Goal: Communication & Community: Answer question/provide support

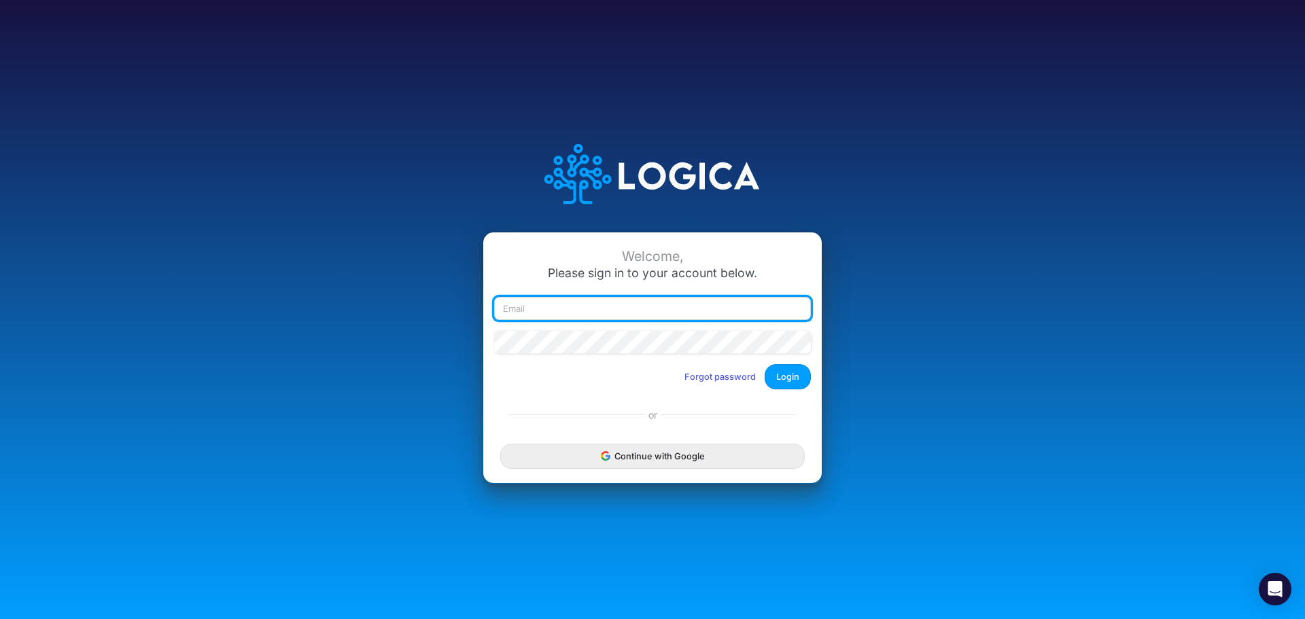
click at [611, 316] on input "email" at bounding box center [652, 308] width 317 height 23
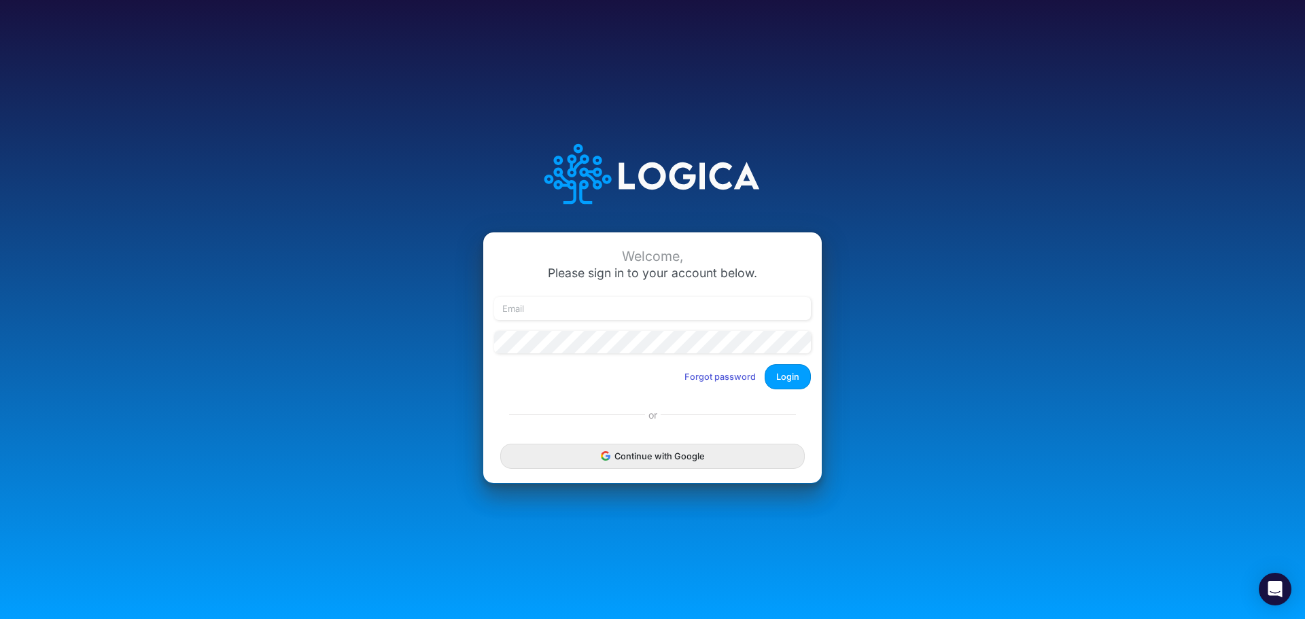
click at [970, 468] on div "Welcome, Please sign in to your account below. Forgot password Login or Continu…" at bounding box center [653, 310] width 870 height 388
click at [1280, 597] on div "Open Intercom Messenger" at bounding box center [1276, 590] width 36 height 36
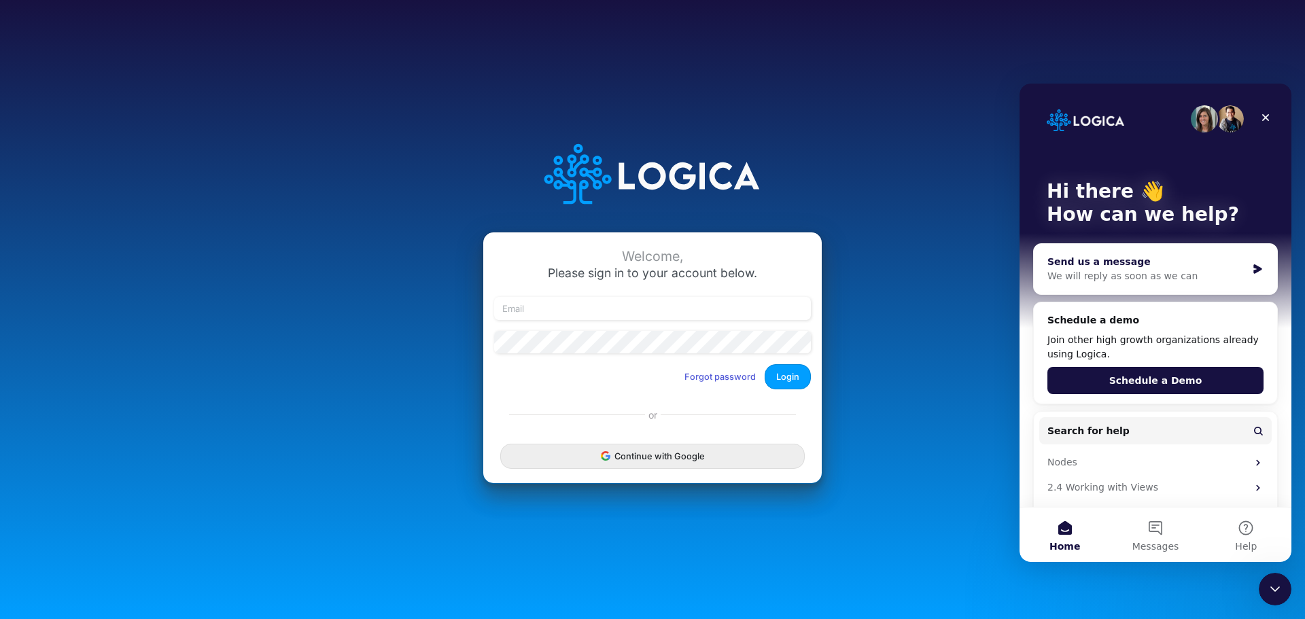
click at [1254, 271] on icon "Intercom messenger" at bounding box center [1258, 269] width 8 height 10
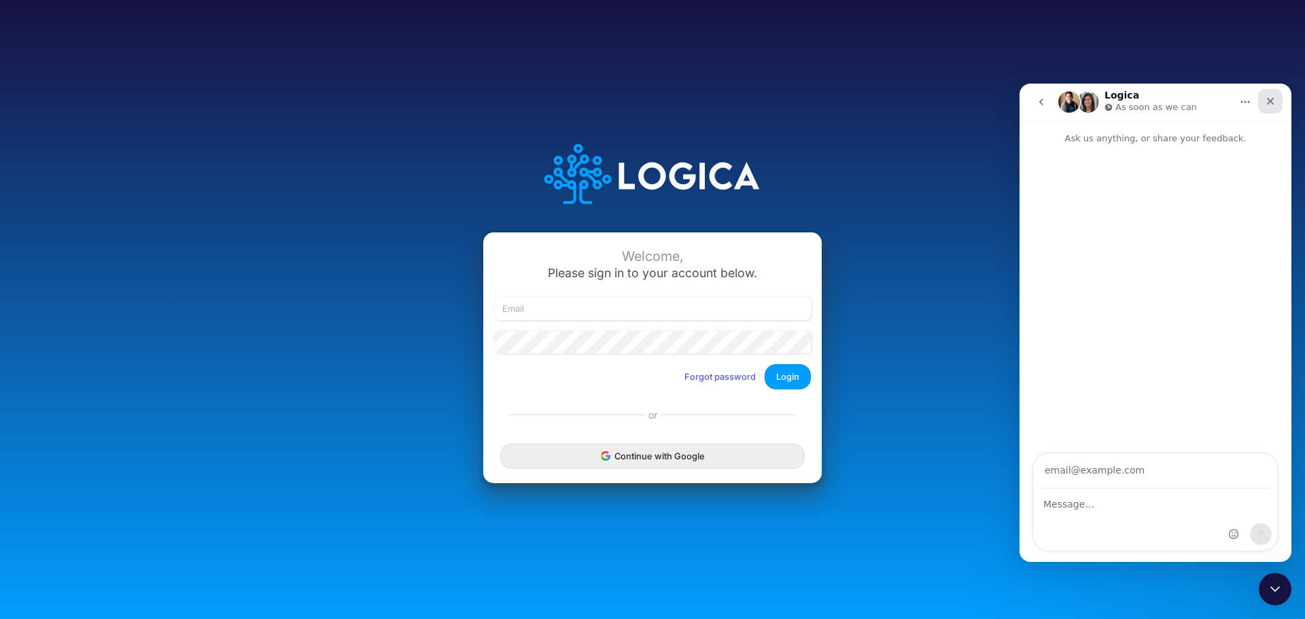
click at [1266, 99] on icon "Close" at bounding box center [1270, 101] width 11 height 11
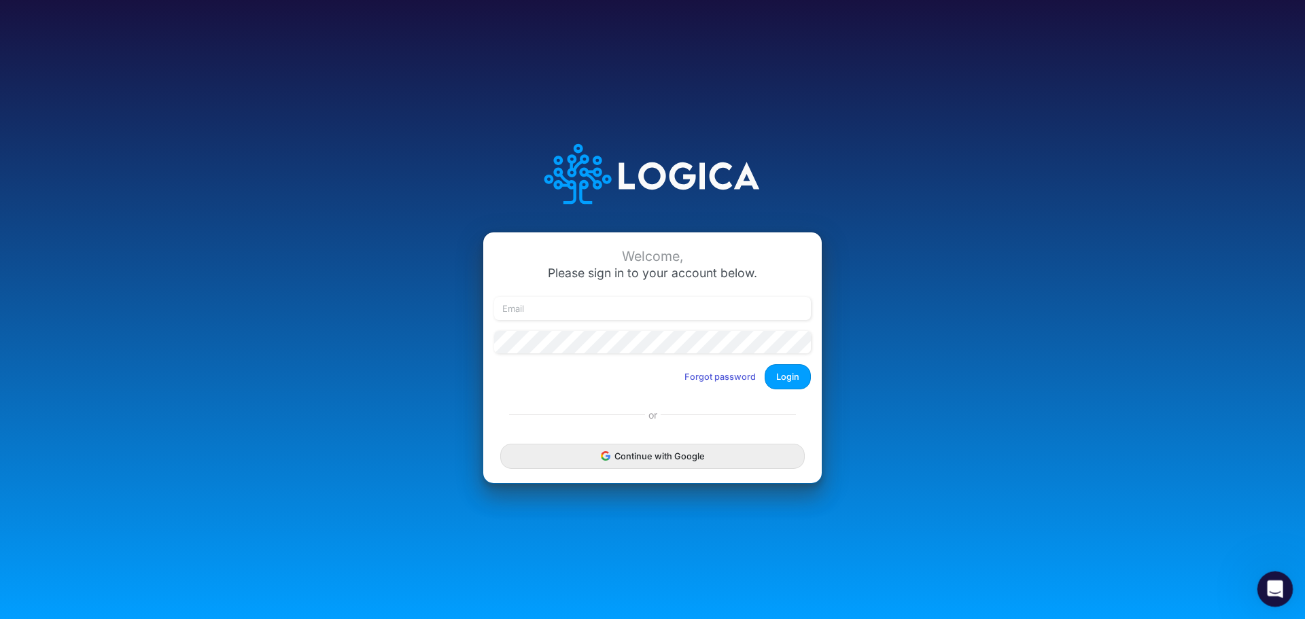
click at [1278, 588] on icon "Open Intercom Messenger" at bounding box center [1274, 588] width 22 height 22
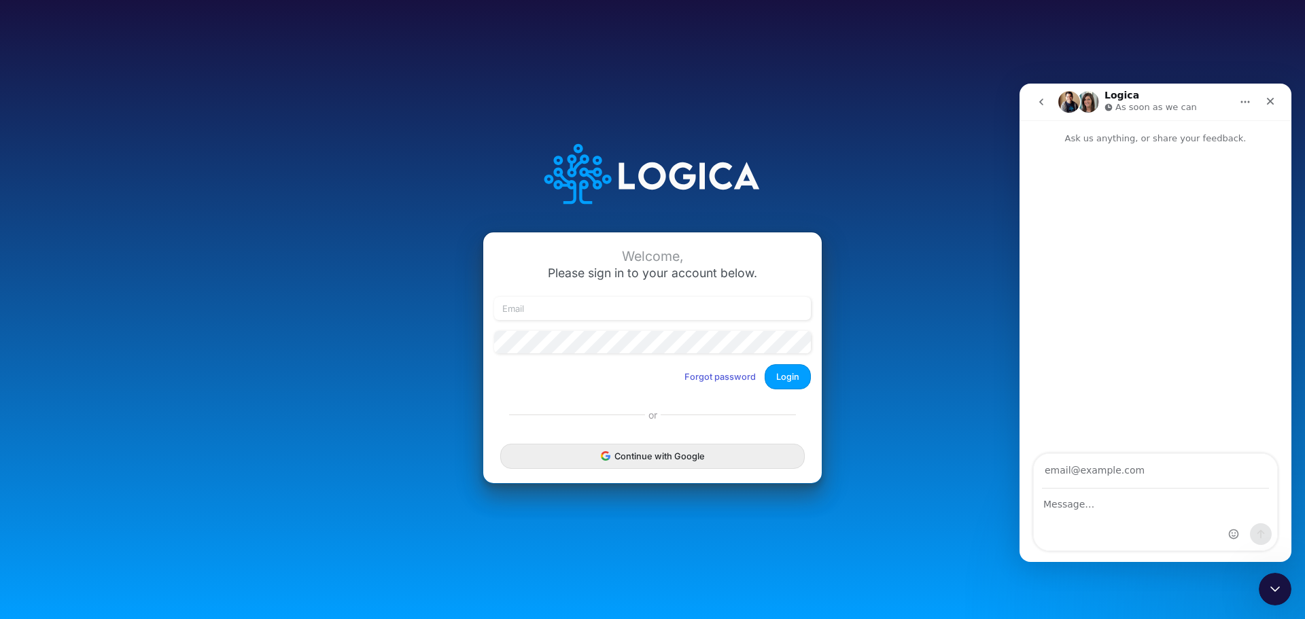
click at [1035, 102] on button "go back" at bounding box center [1042, 102] width 26 height 26
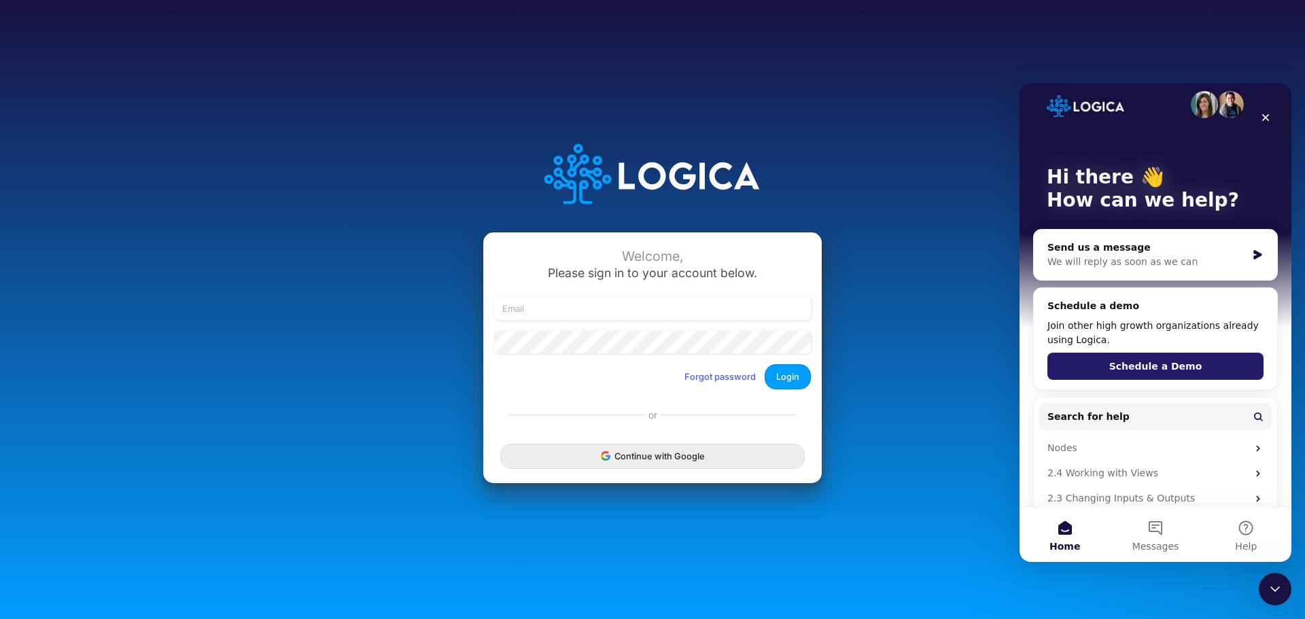
scroll to position [56, 0]
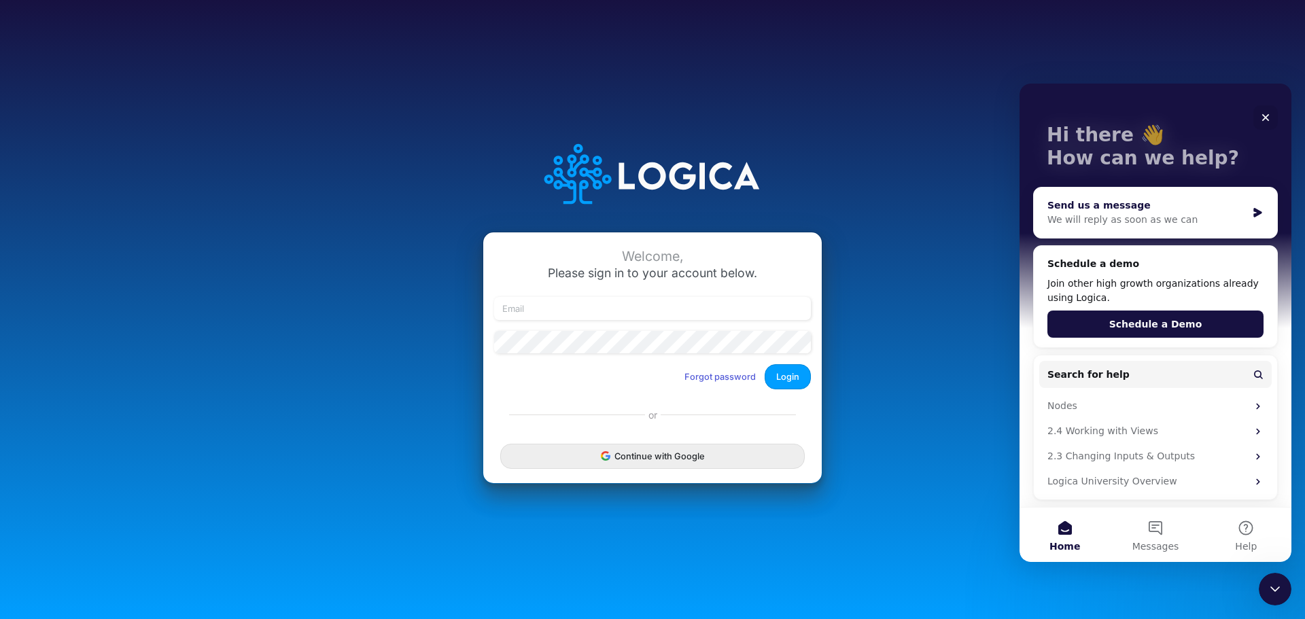
click at [1175, 205] on div "Send us a message" at bounding box center [1147, 206] width 199 height 14
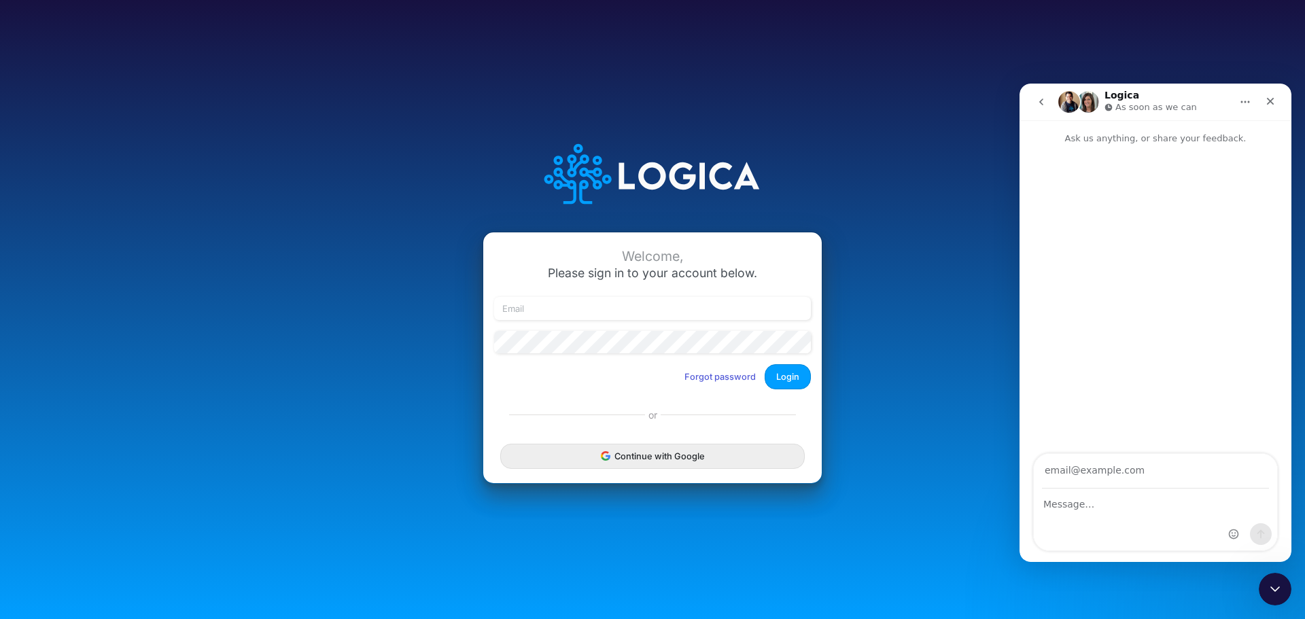
scroll to position [0, 0]
click at [1104, 468] on input "Your email" at bounding box center [1155, 471] width 227 height 35
type input "[EMAIL_ADDRESS][DOMAIN_NAME]"
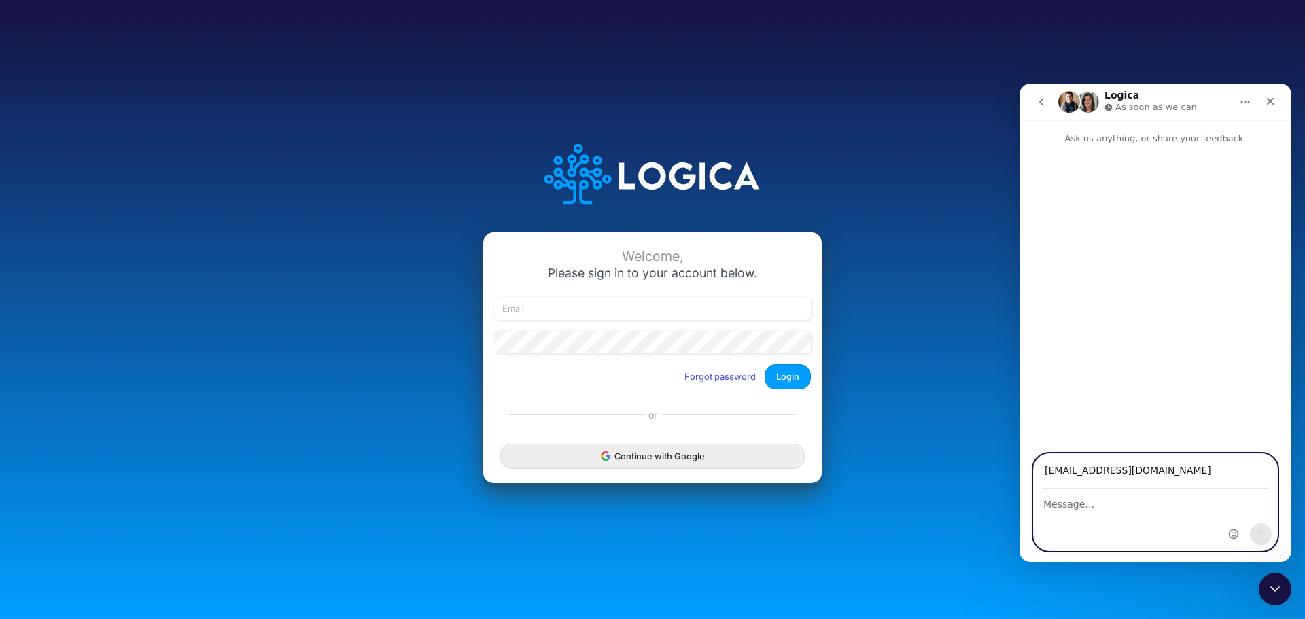
click at [1127, 507] on textarea "Message…" at bounding box center [1155, 501] width 243 height 23
type textarea "Hello,"
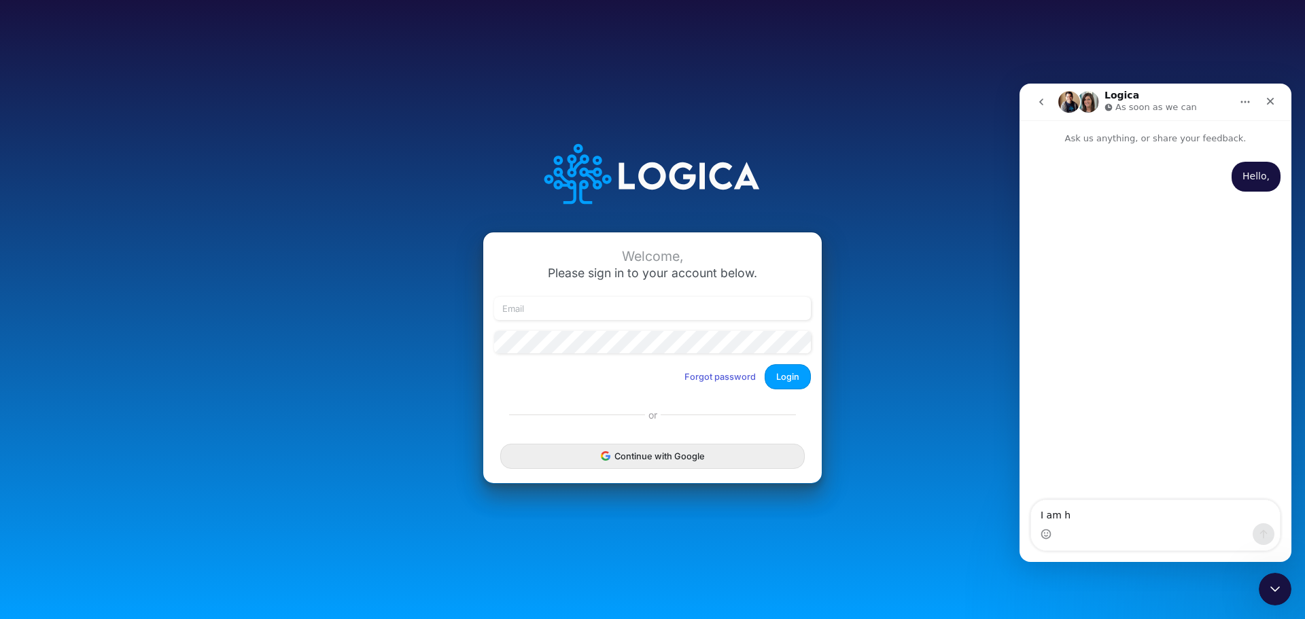
type textarea "I am ha"
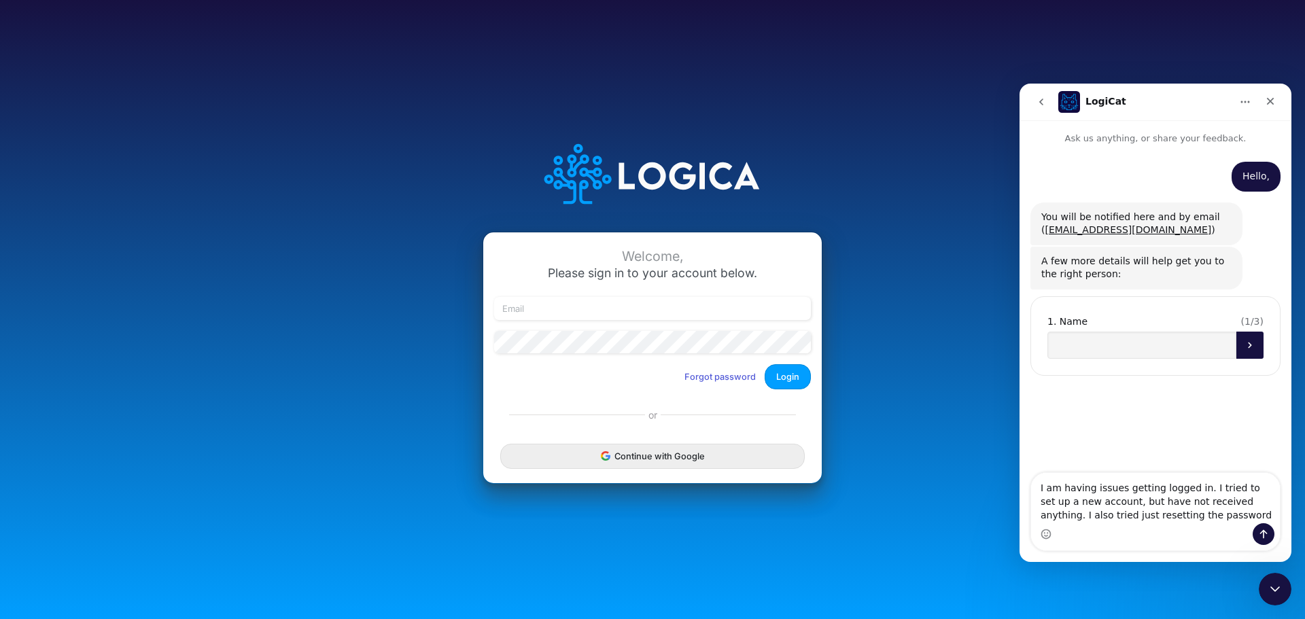
type textarea "I am having issues getting logged in. I tried to set up a new account, but have…"
click at [1154, 359] on input "Name" at bounding box center [1142, 345] width 189 height 27
type input "[PERSON_NAME][GEOGRAPHIC_DATA]"
click at [1153, 411] on input "Company name" at bounding box center [1142, 400] width 189 height 27
type input "[GEOGRAPHIC_DATA]"
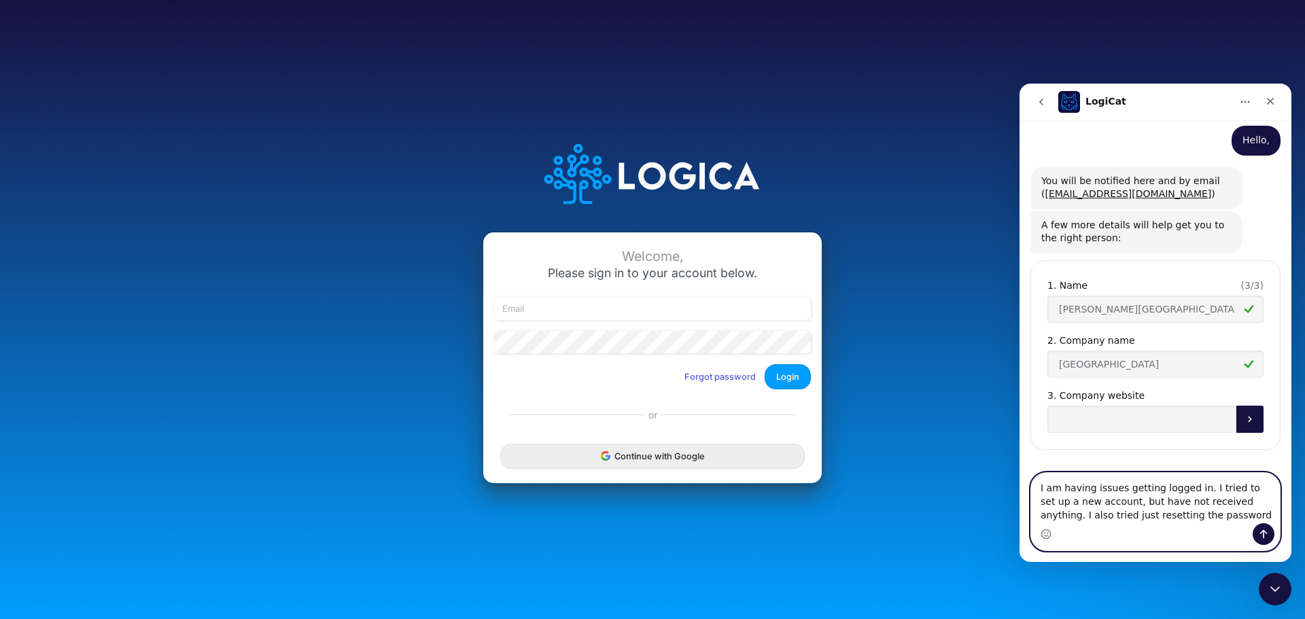
drag, startPoint x: 1181, startPoint y: 516, endPoint x: 1034, endPoint y: 488, distance: 149.5
click at [1034, 488] on textarea "I am having issues getting logged in. I tried to set up a new account, but have…" at bounding box center [1155, 498] width 249 height 50
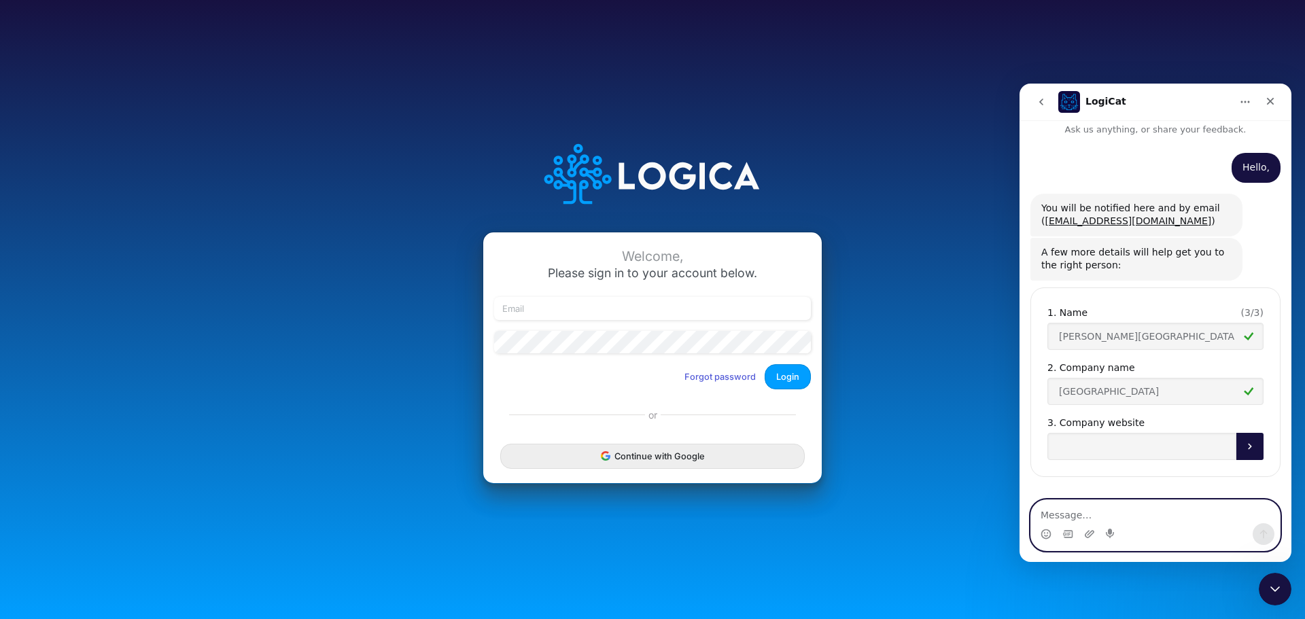
scroll to position [22, 0]
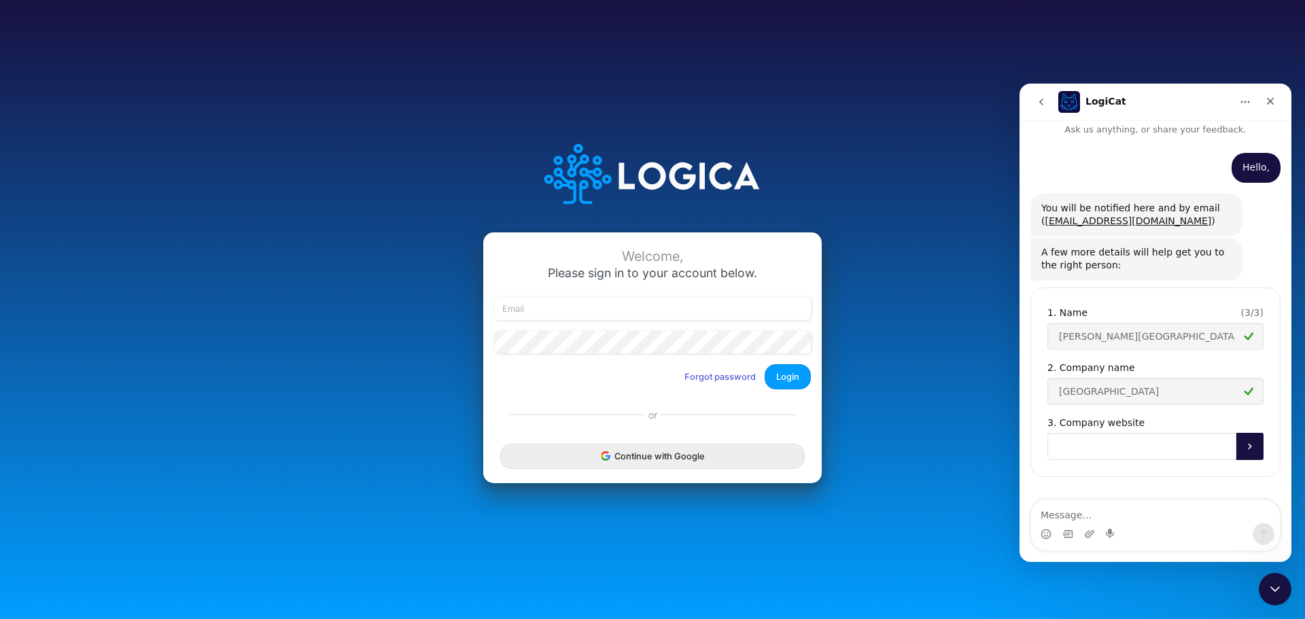
click at [1091, 445] on input "Company website" at bounding box center [1142, 446] width 189 height 27
click at [1252, 445] on button "Submit" at bounding box center [1250, 446] width 27 height 27
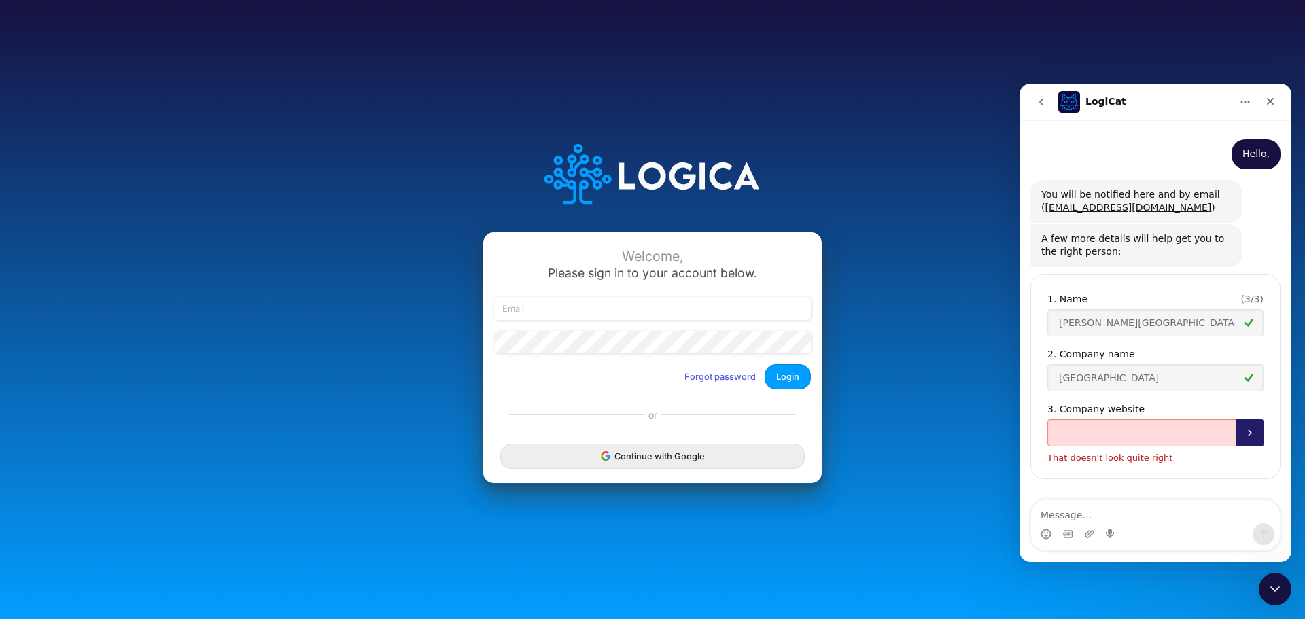
scroll to position [38, 0]
click at [1221, 445] on div "That doesn't look quite right" at bounding box center [1156, 453] width 216 height 16
click at [1185, 437] on input "Company website" at bounding box center [1142, 430] width 189 height 27
click at [1099, 430] on input "Company website" at bounding box center [1142, 430] width 189 height 27
paste input "[URL][DOMAIN_NAME]"
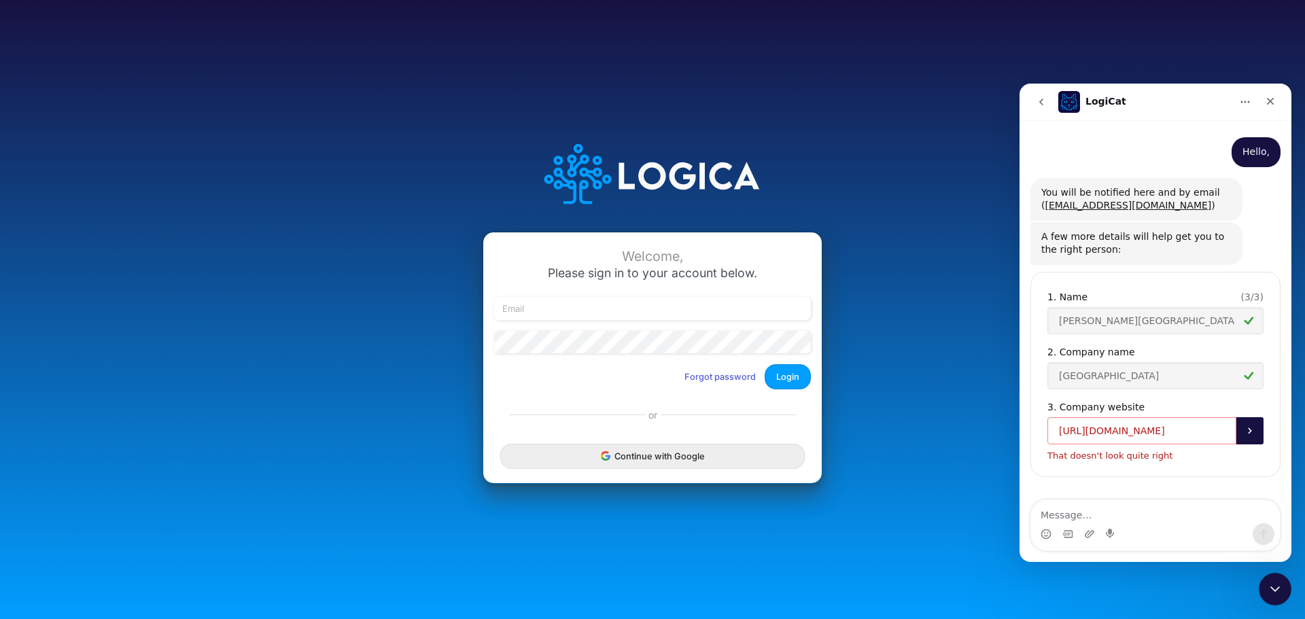
scroll to position [22, 0]
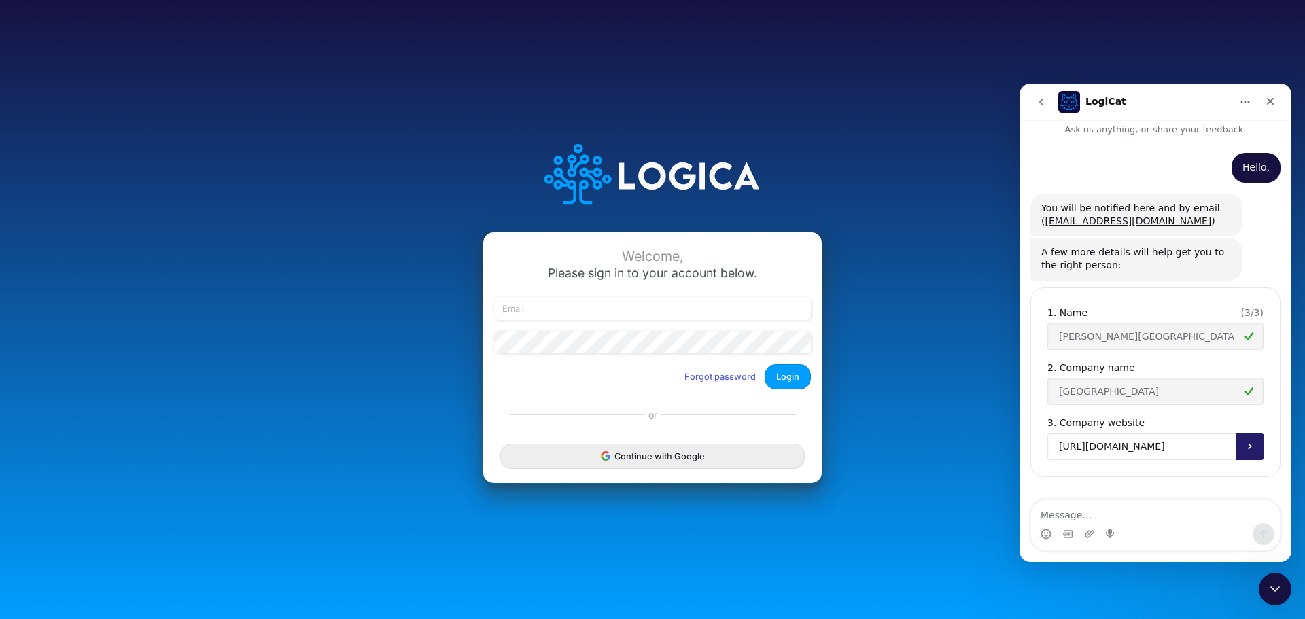
type input "[URL][DOMAIN_NAME]"
click at [1254, 449] on button "Submit" at bounding box center [1250, 446] width 27 height 27
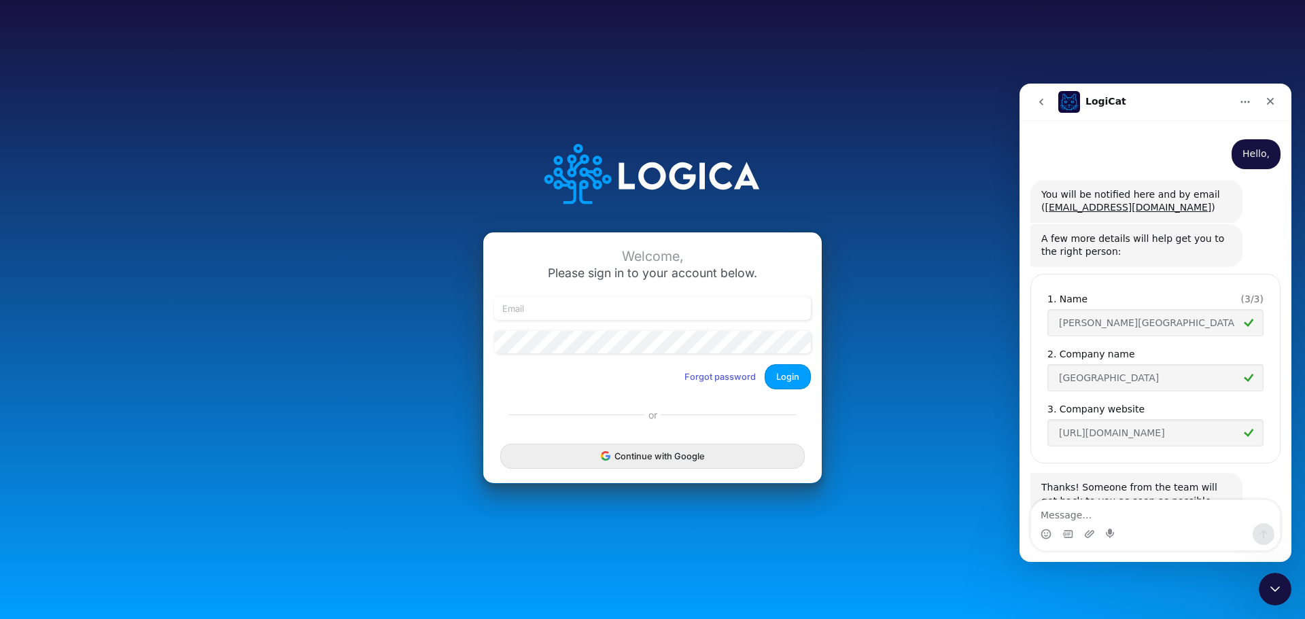
scroll to position [80, 0]
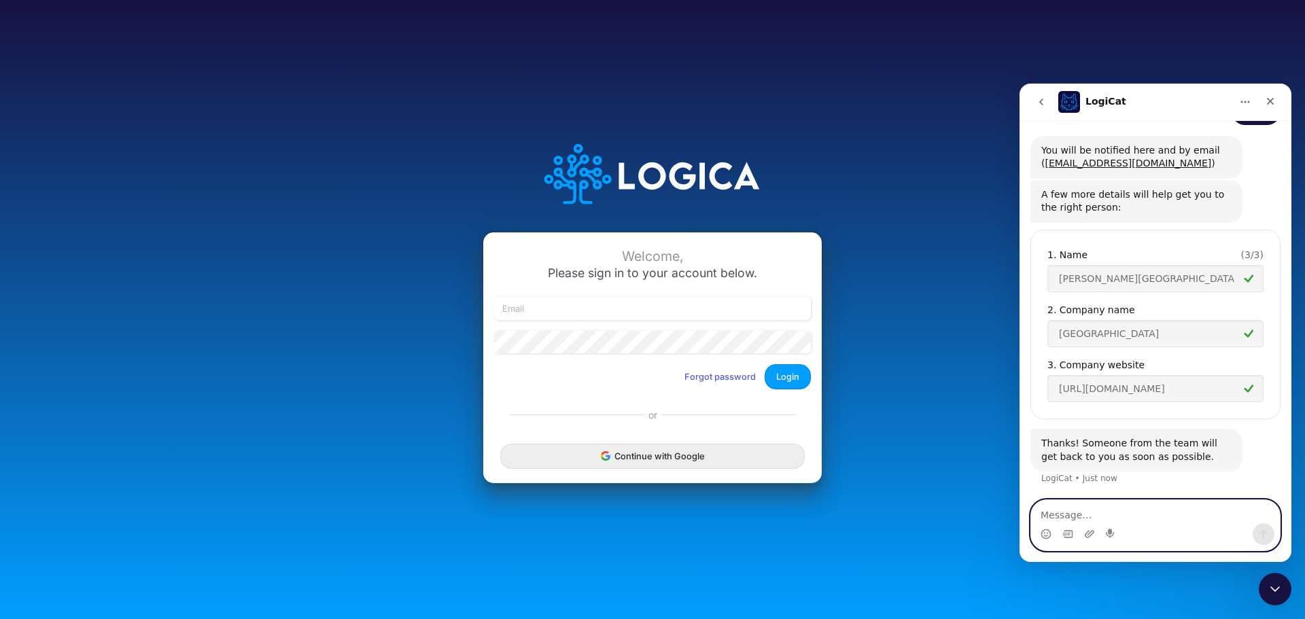
click at [1198, 509] on textarea "Message…" at bounding box center [1155, 511] width 249 height 23
type textarea "I am having issues getting logged in"
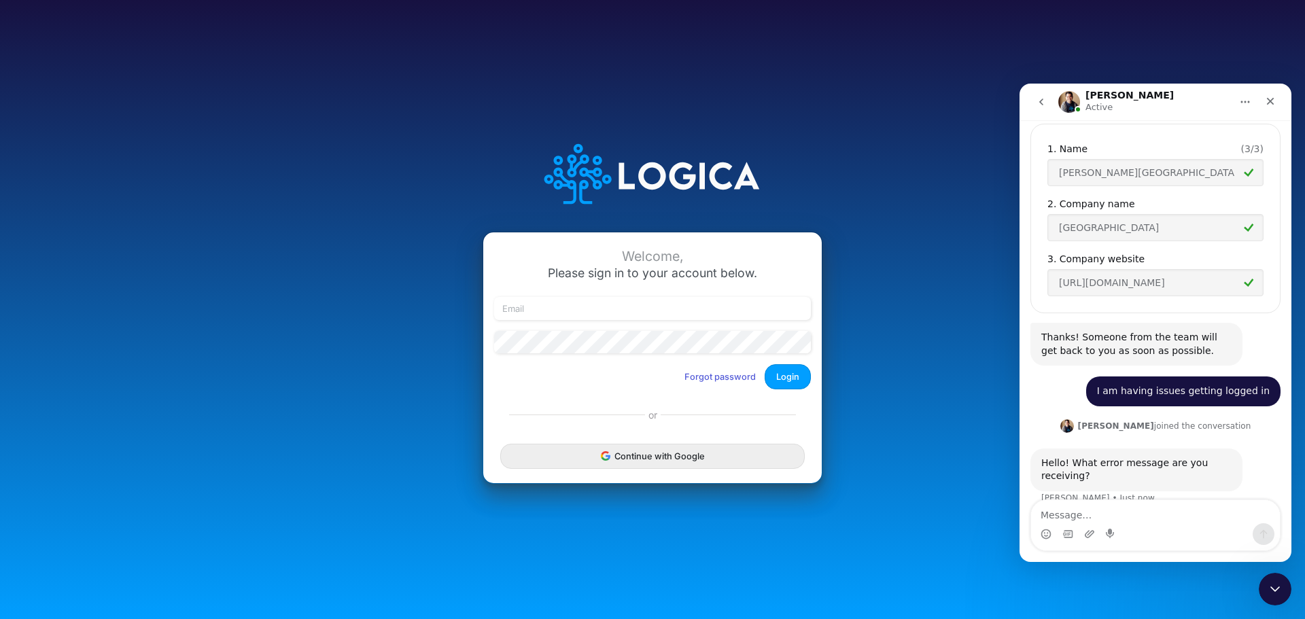
scroll to position [206, 0]
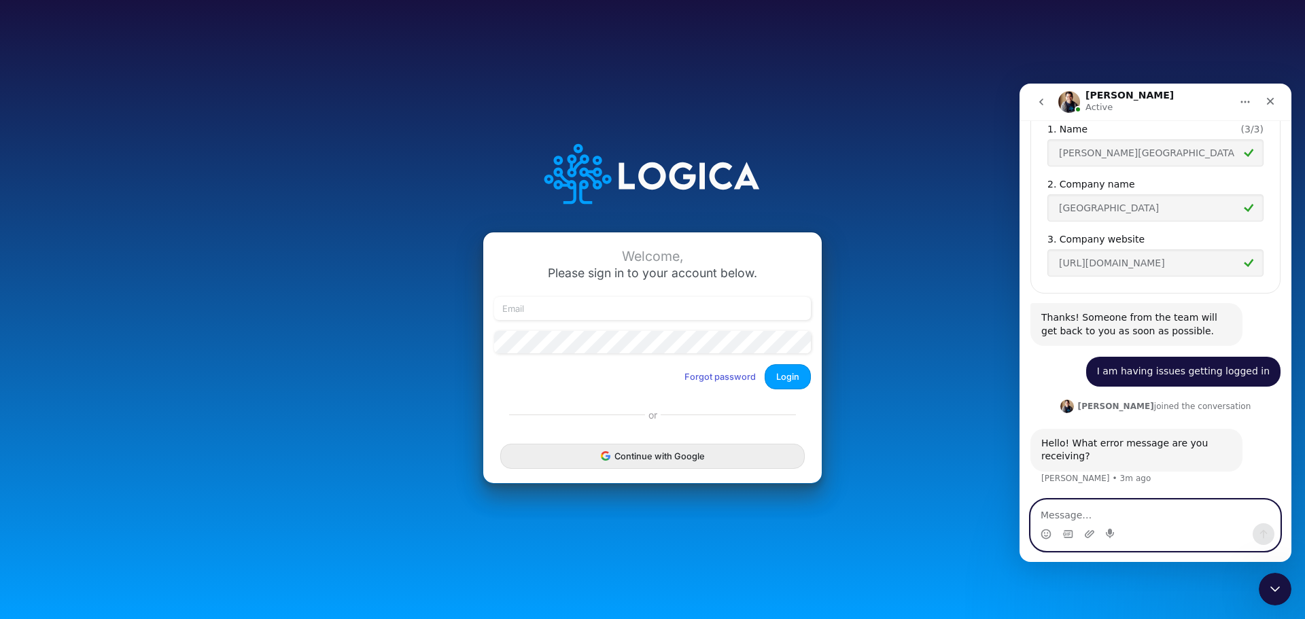
click at [1108, 509] on textarea "Message…" at bounding box center [1155, 511] width 249 height 23
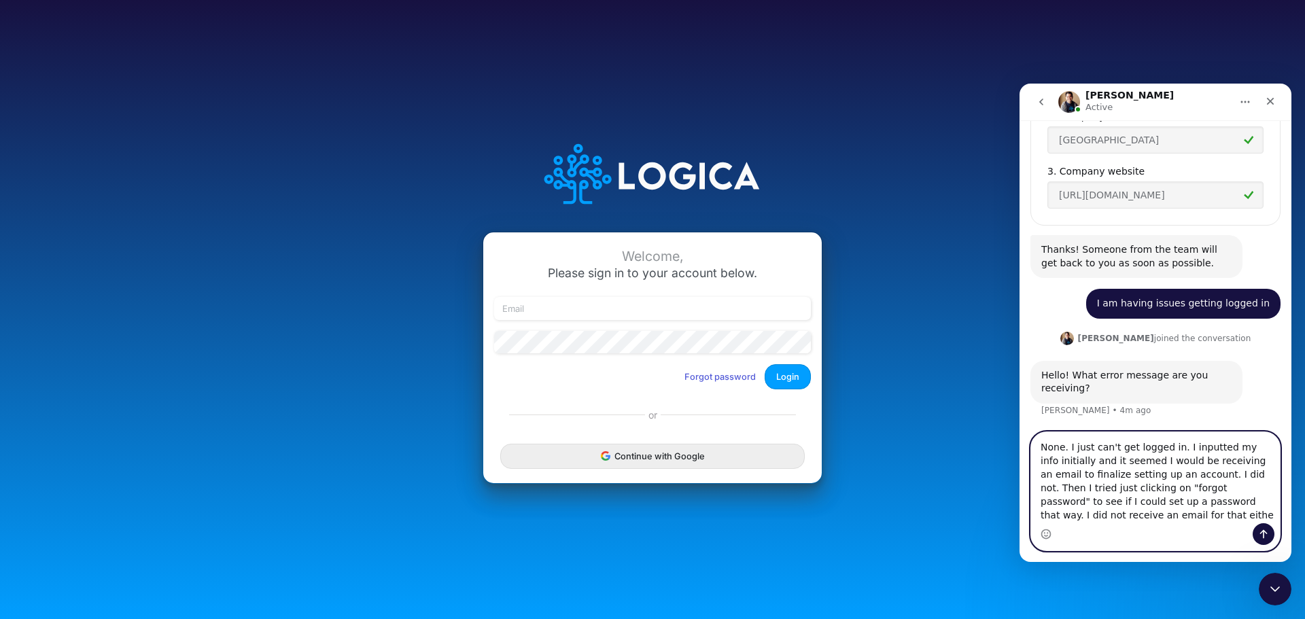
scroll to position [274, 0]
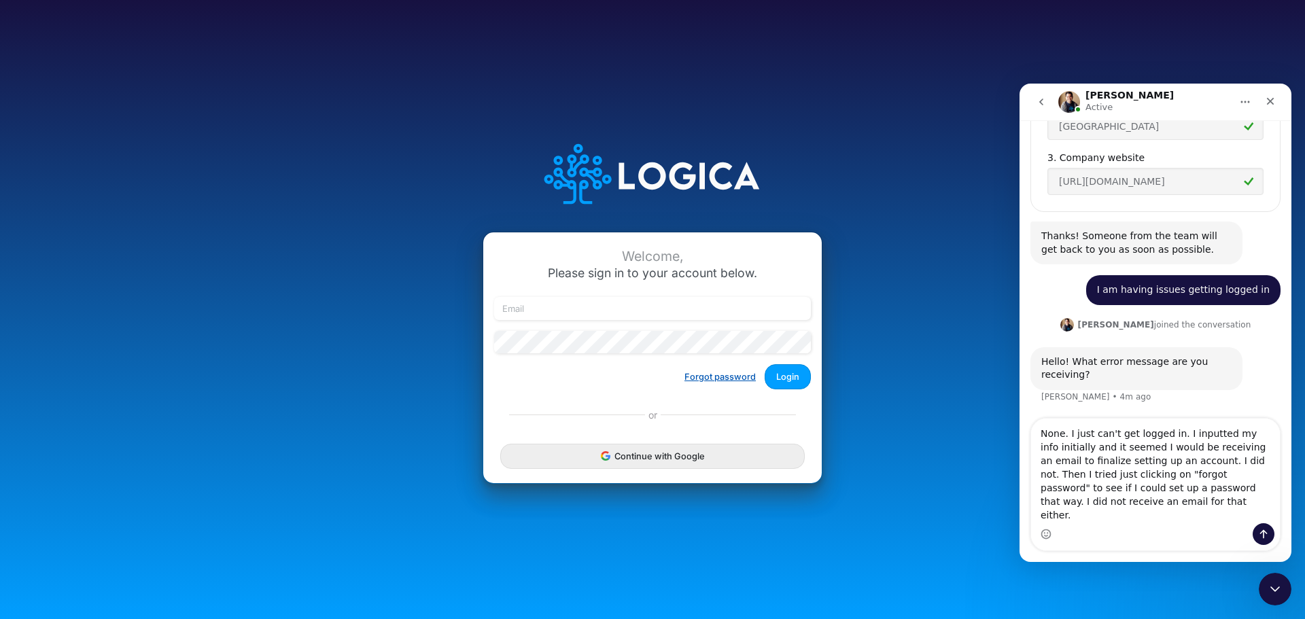
click at [721, 377] on button "Forgot password" at bounding box center [720, 377] width 89 height 22
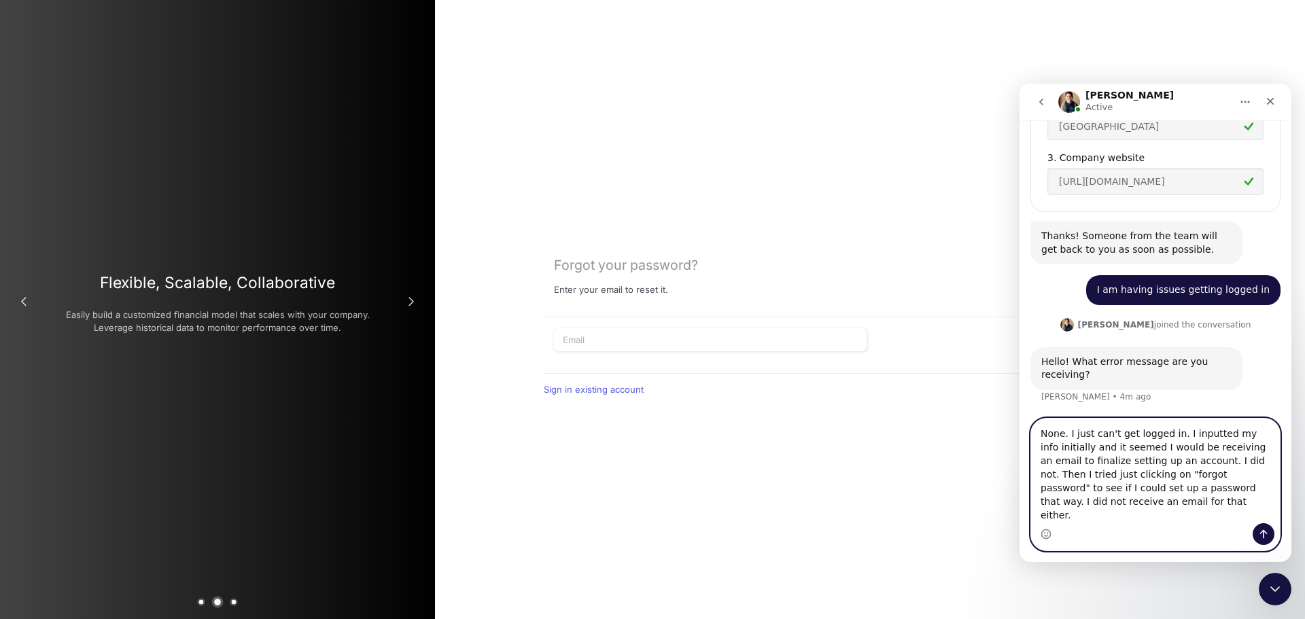
click at [1138, 519] on textarea "None. I just can't get logged in. I inputted my info initially and it seemed I …" at bounding box center [1155, 471] width 249 height 105
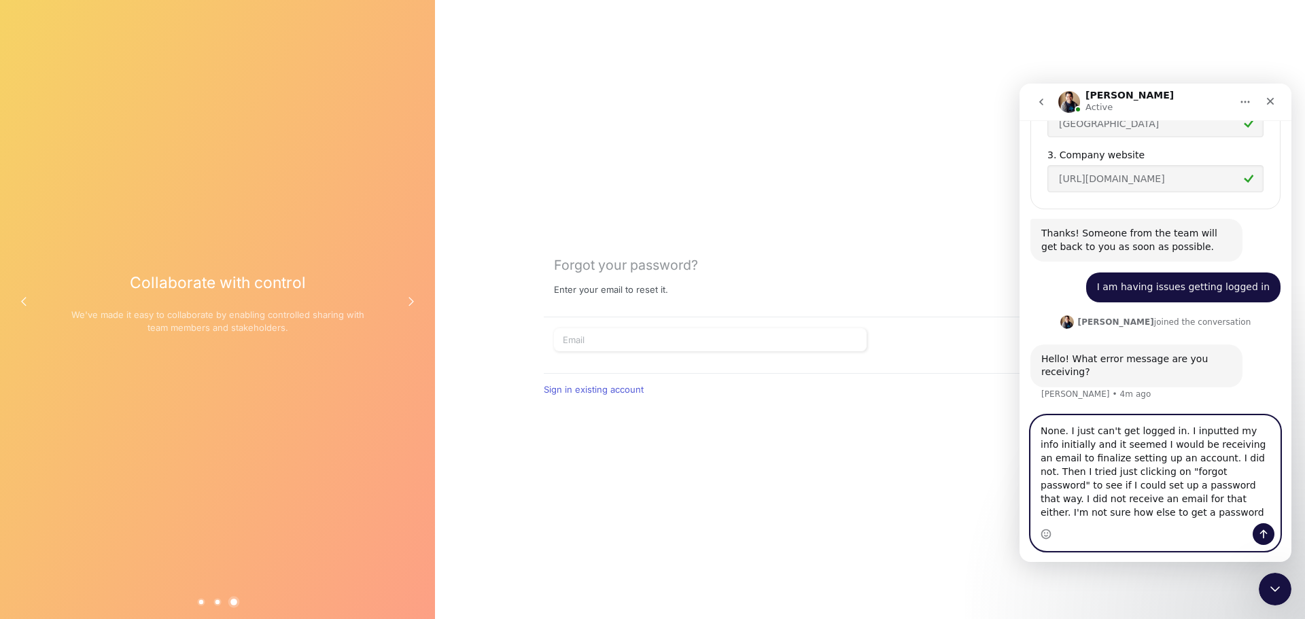
scroll to position [274, 0]
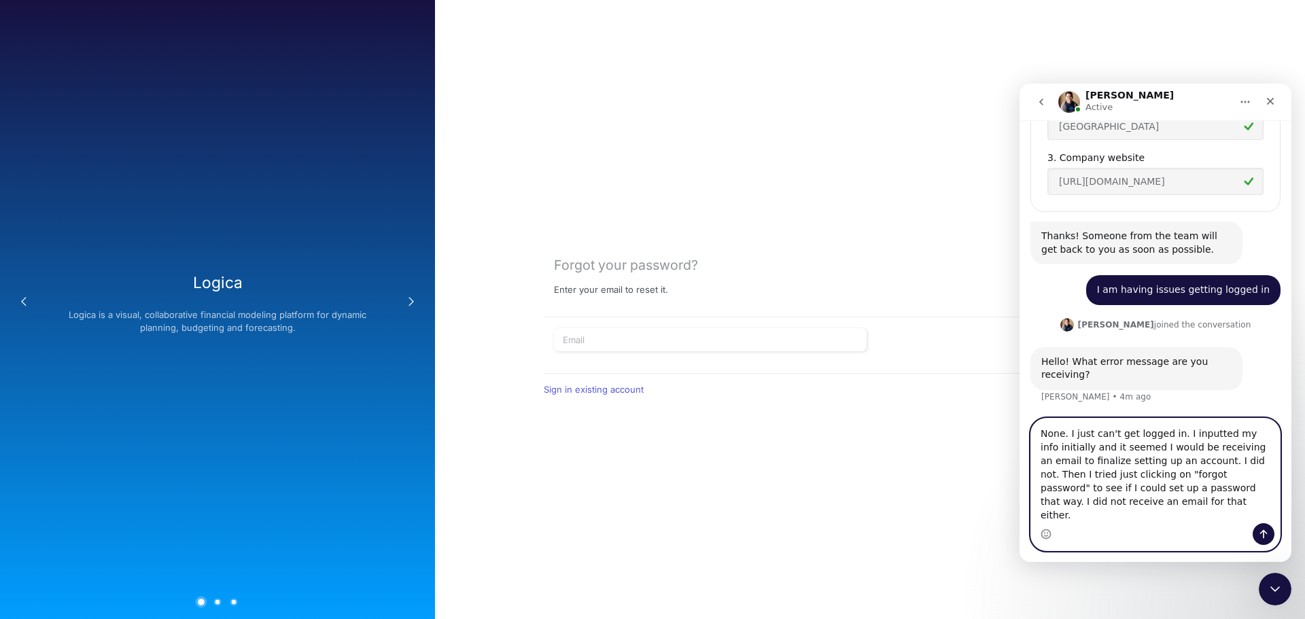
type textarea "None. I just can't get logged in. I inputted my info initially and it seemed I …"
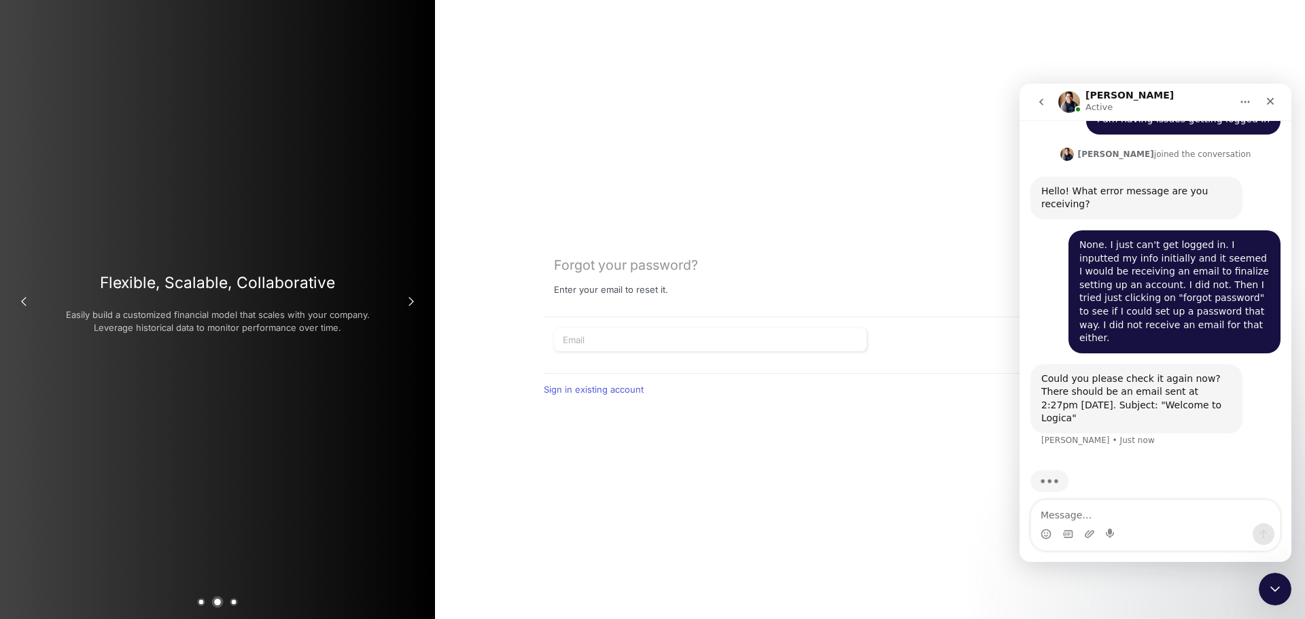
scroll to position [445, 0]
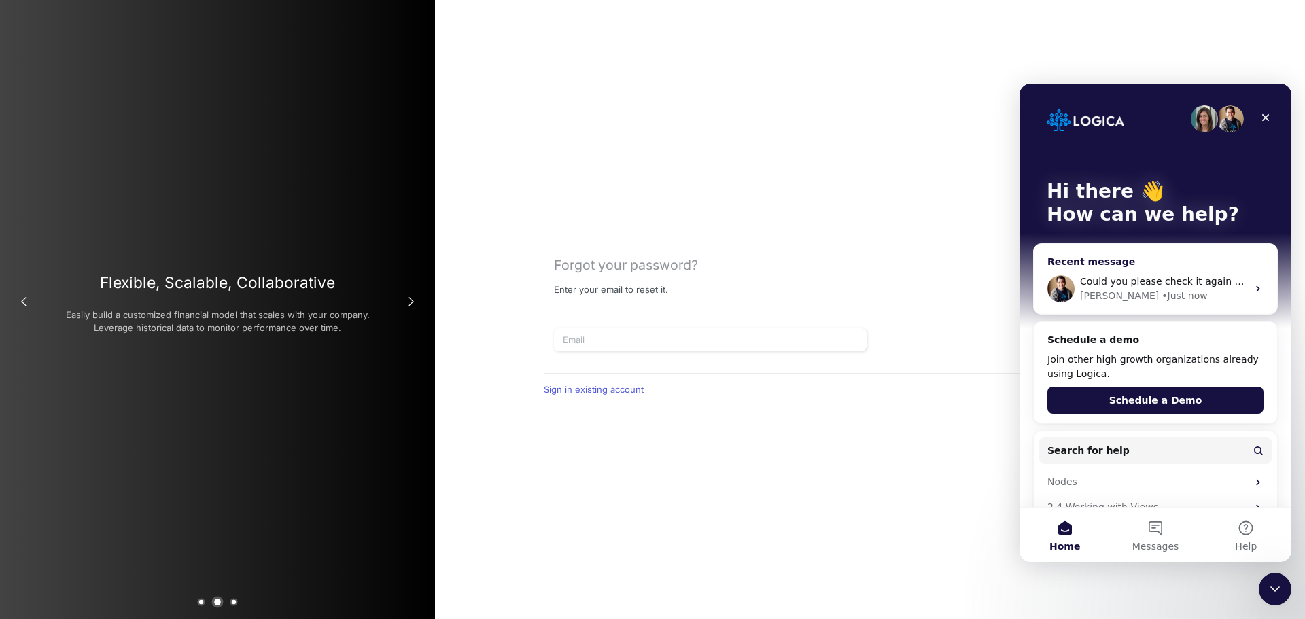
click at [1239, 300] on div "[PERSON_NAME] • Just now" at bounding box center [1163, 296] width 167 height 14
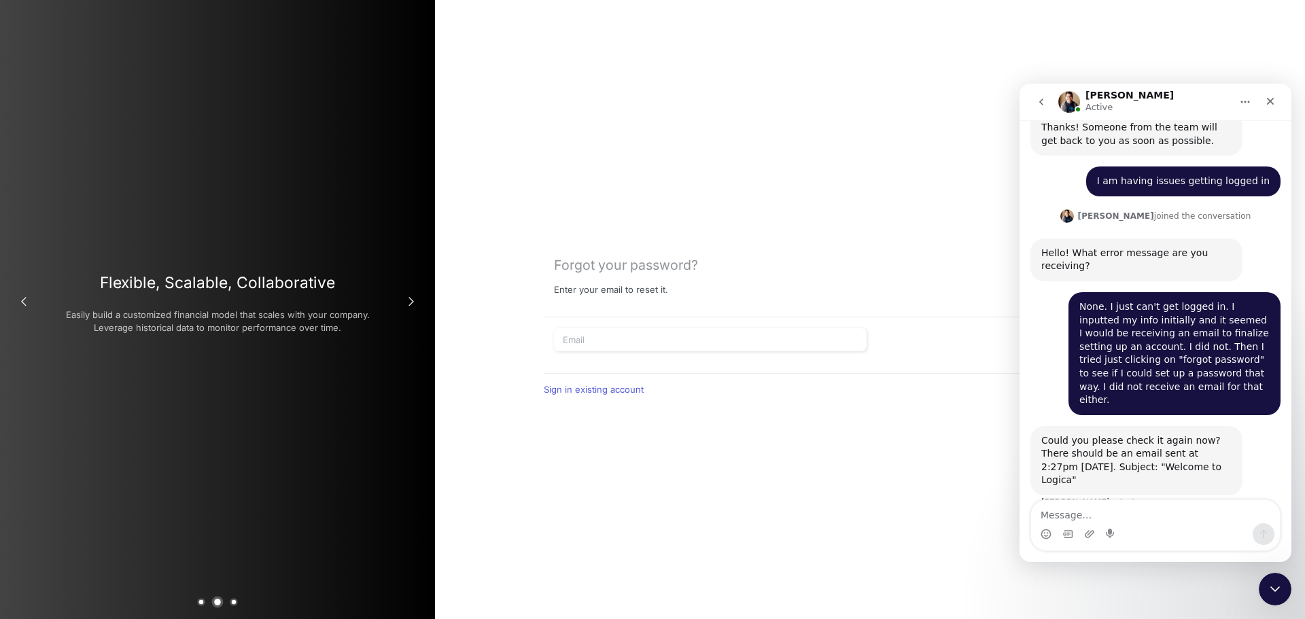
scroll to position [393, 0]
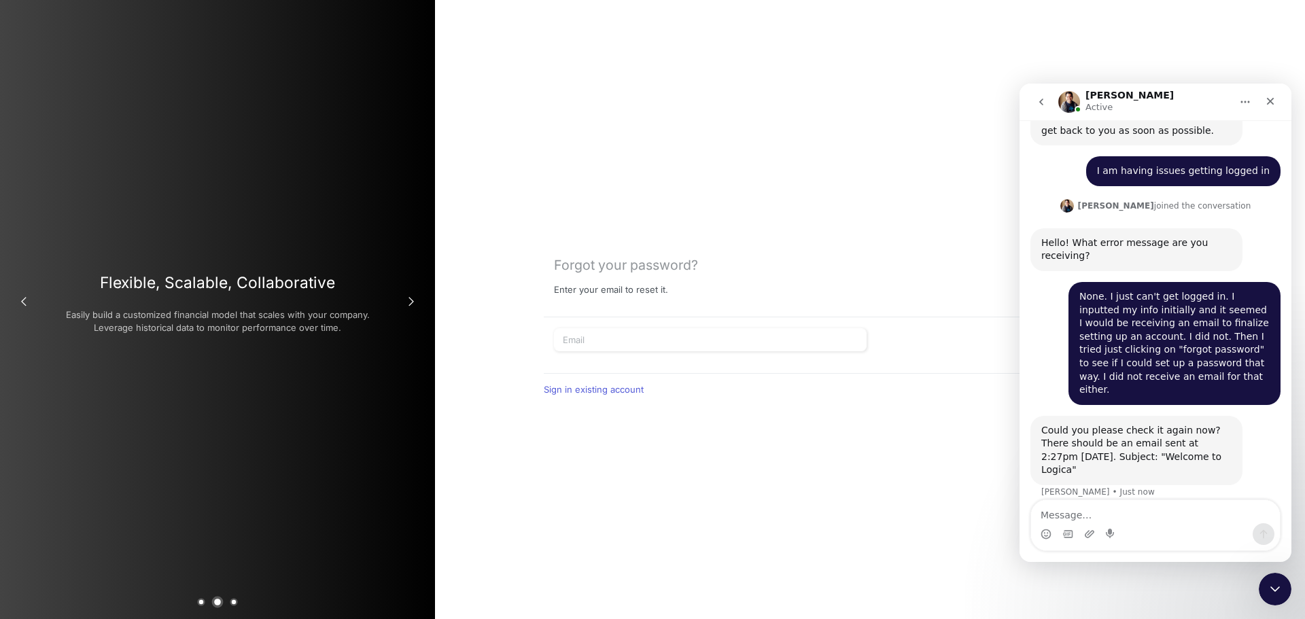
click at [1123, 514] on textarea "Message…" at bounding box center [1155, 511] width 249 height 23
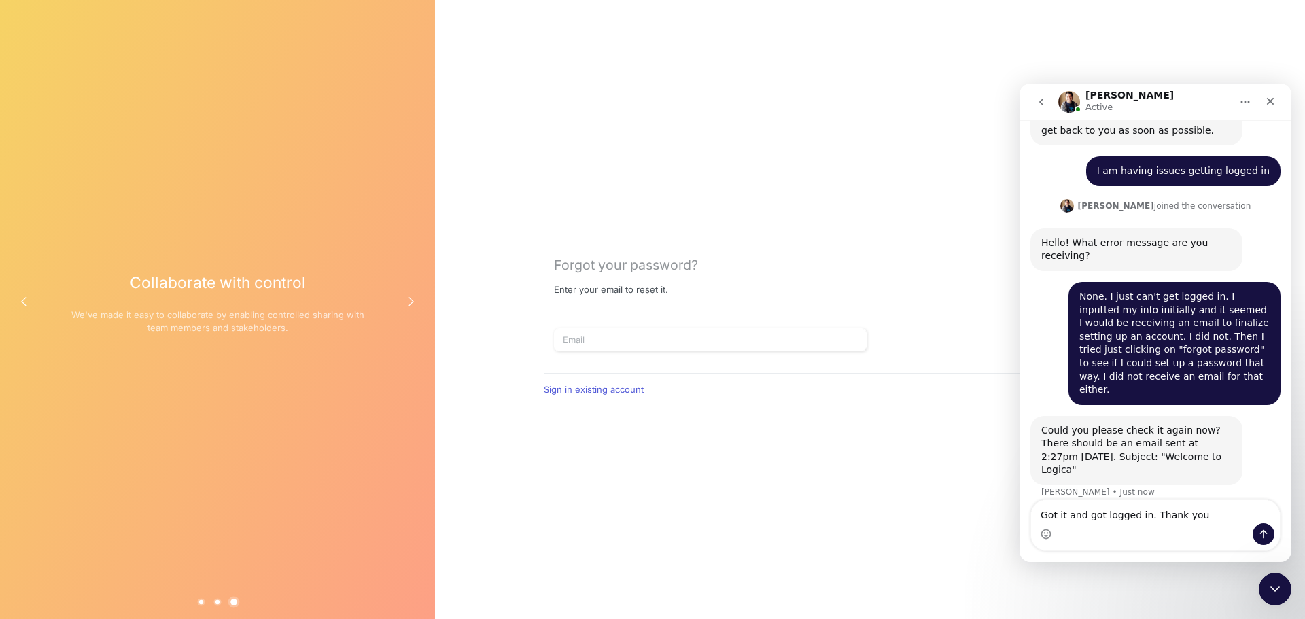
type textarea "Got it and got logged in. Thank you!"
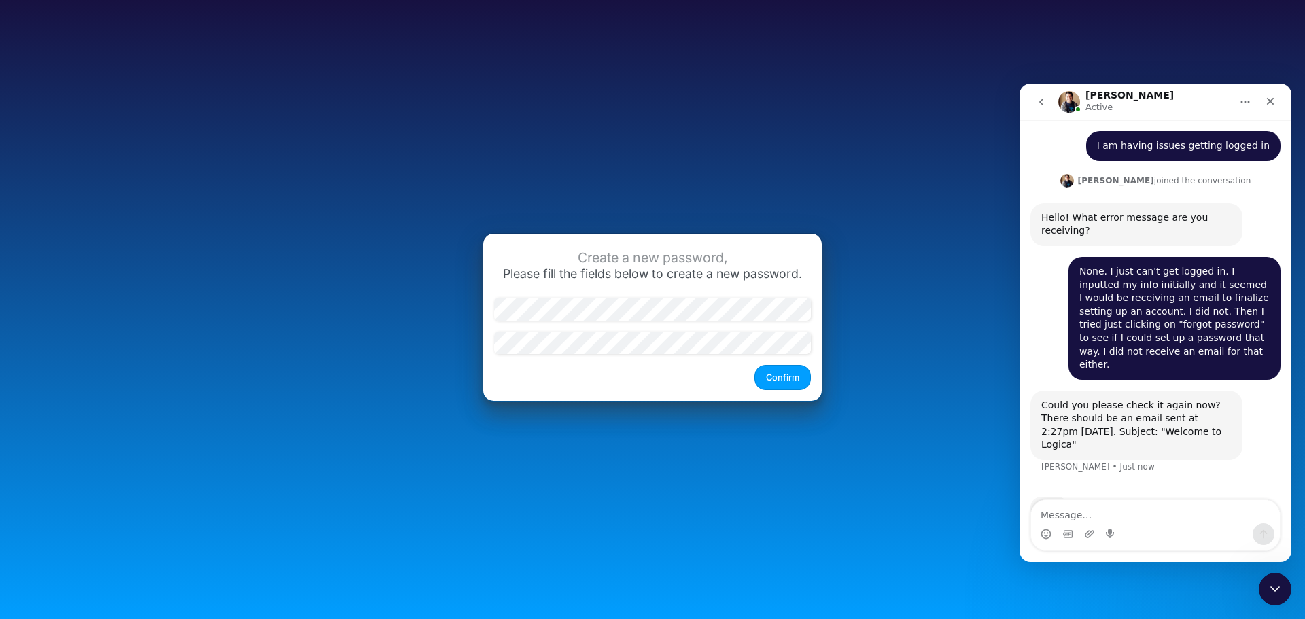
scroll to position [445, 0]
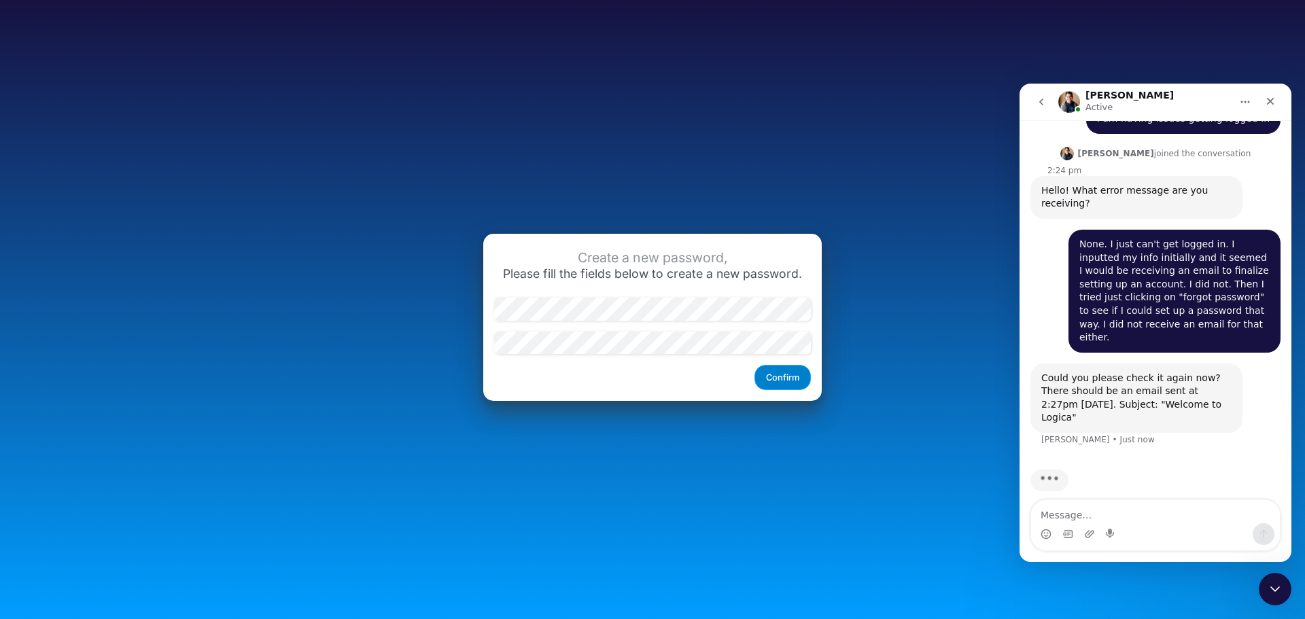
click at [789, 379] on button "Confirm" at bounding box center [783, 377] width 56 height 25
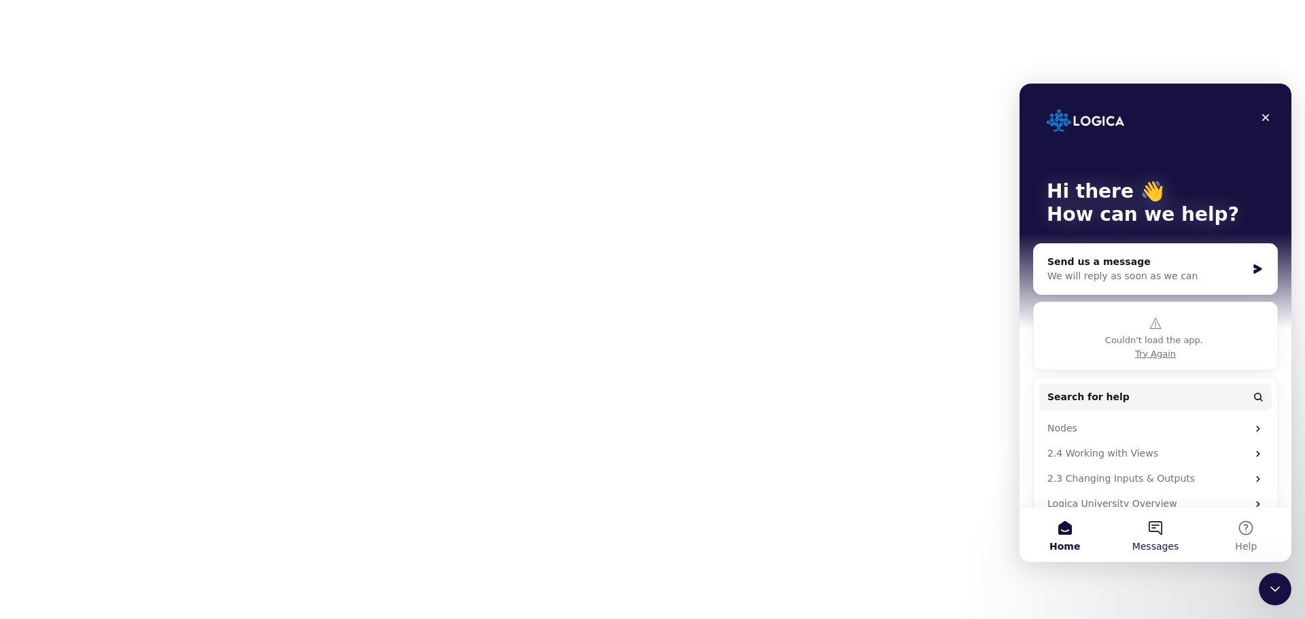
click at [1161, 532] on button "Messages" at bounding box center [1155, 535] width 90 height 54
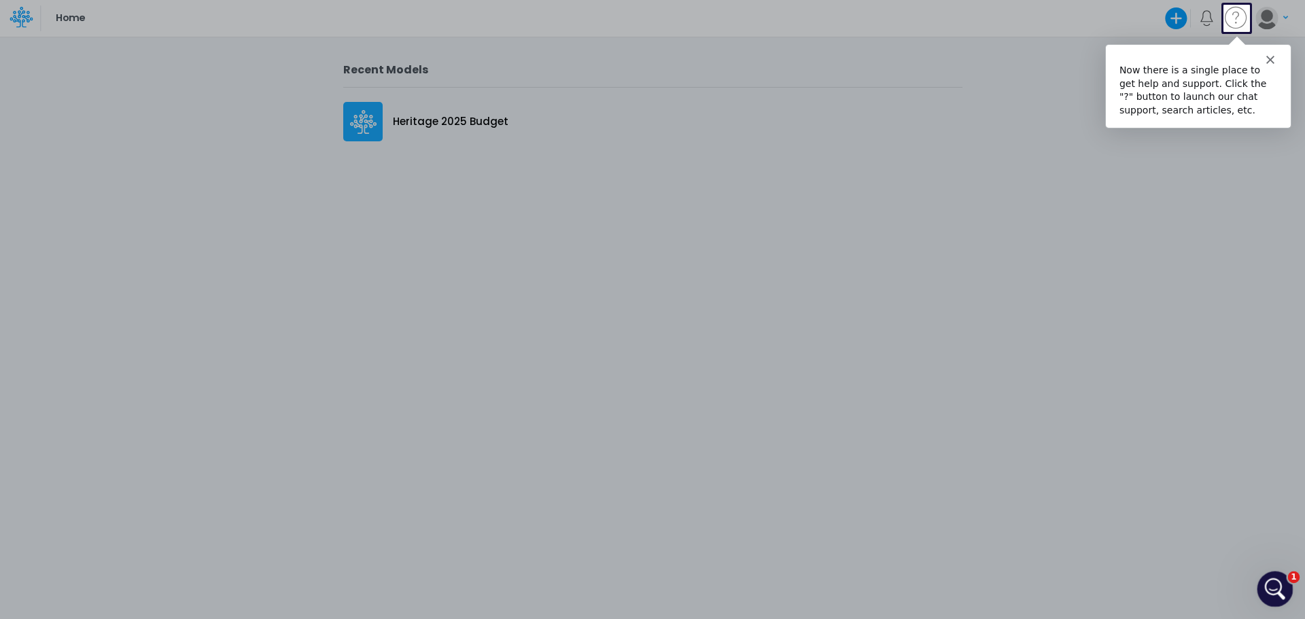
click at [1267, 581] on icon "Open Intercom Messenger" at bounding box center [1274, 588] width 22 height 22
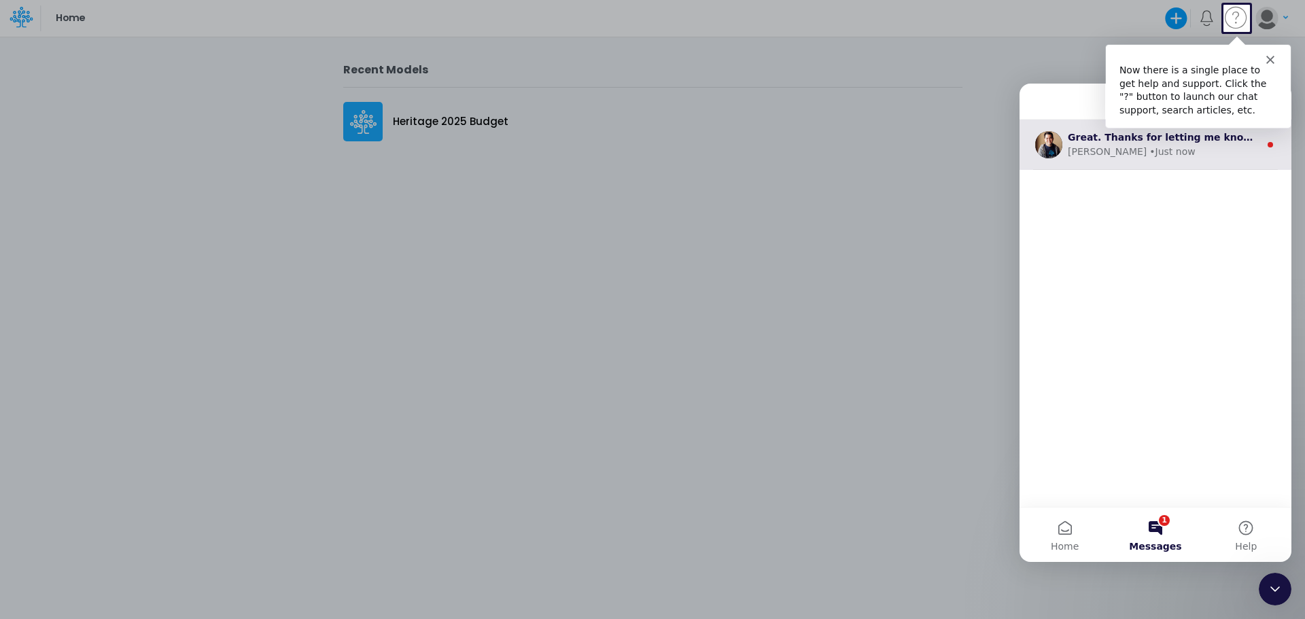
click at [1267, 146] on icon "Intercom messenger" at bounding box center [1270, 144] width 11 height 11
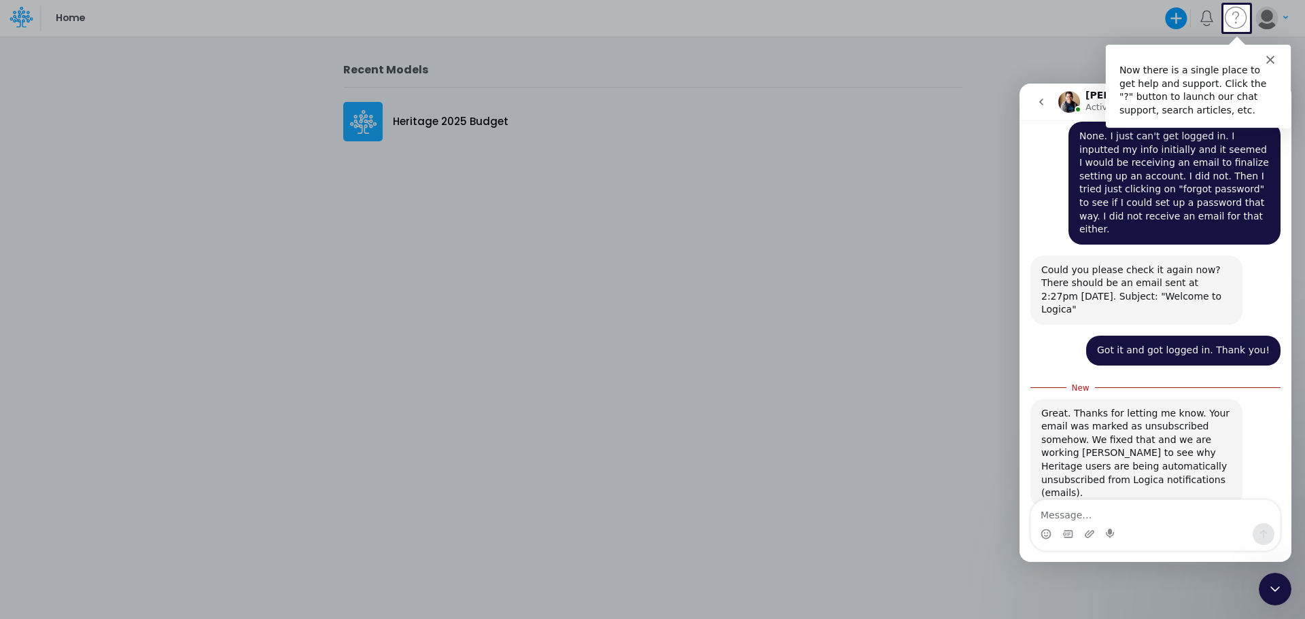
scroll to position [564, 0]
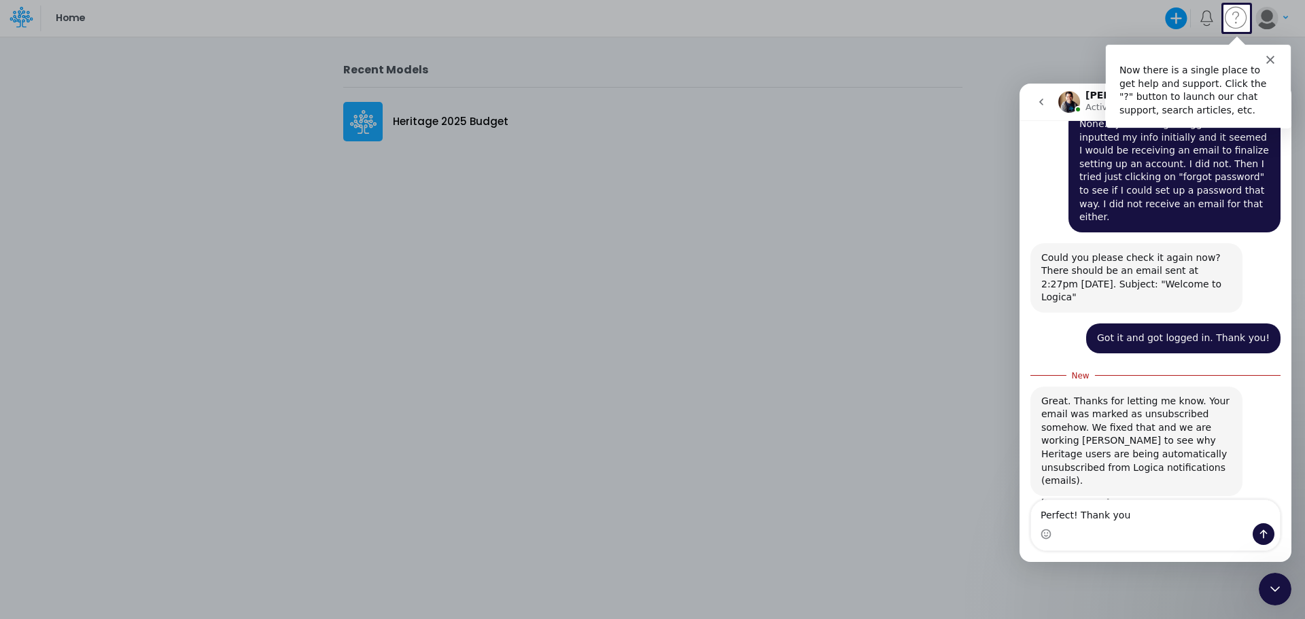
type textarea "Perfect! Thank you!"
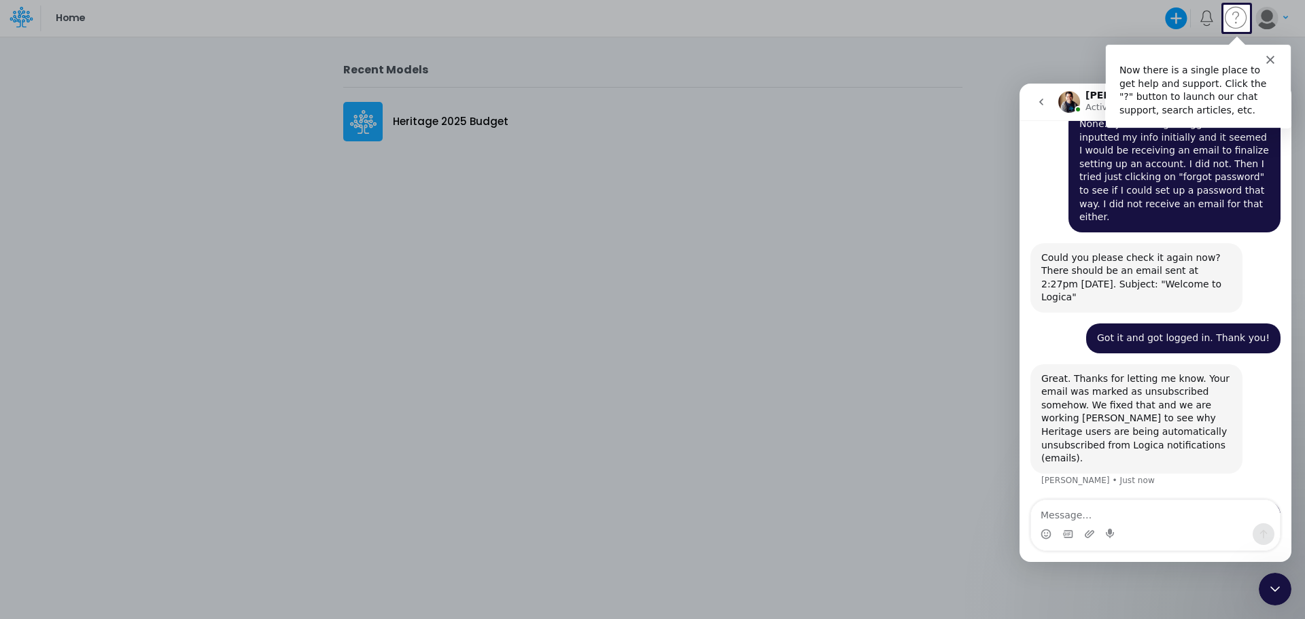
scroll to position [581, 0]
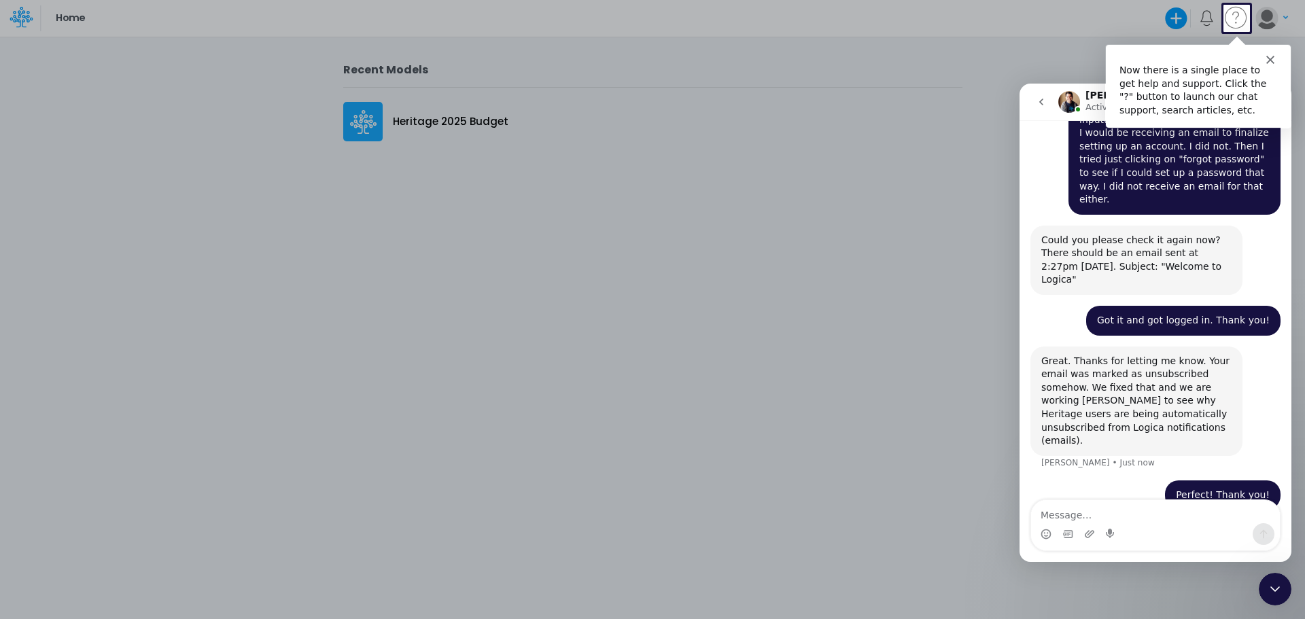
click at [898, 264] on div at bounding box center [652, 325] width 1305 height 587
click at [1274, 58] on icon "Close" at bounding box center [1270, 58] width 8 height 8
